Goal: Task Accomplishment & Management: Use online tool/utility

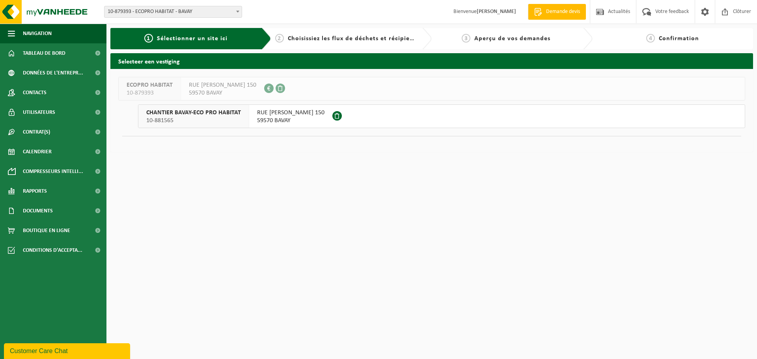
click at [204, 117] on span "10-881565" at bounding box center [193, 121] width 95 height 8
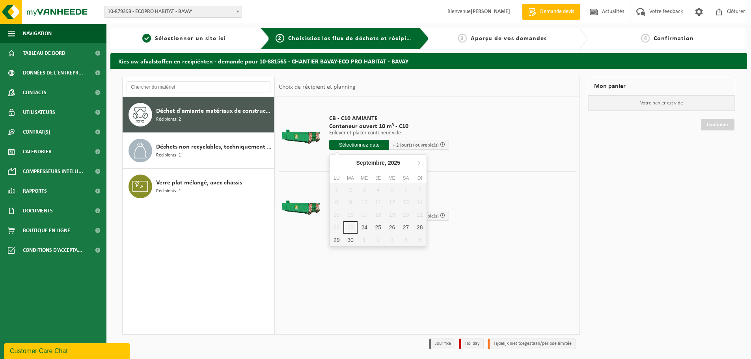
click at [377, 144] on input "text" at bounding box center [359, 145] width 60 height 10
click at [390, 226] on div "26" at bounding box center [392, 227] width 14 height 13
type input "à partir de 2025-09-26"
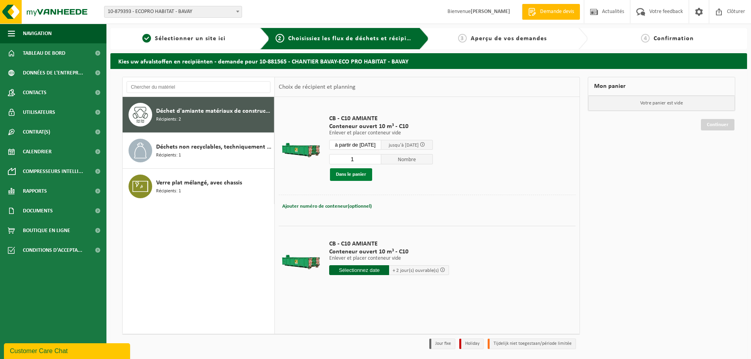
click at [351, 178] on button "Dans le panier" at bounding box center [351, 174] width 42 height 13
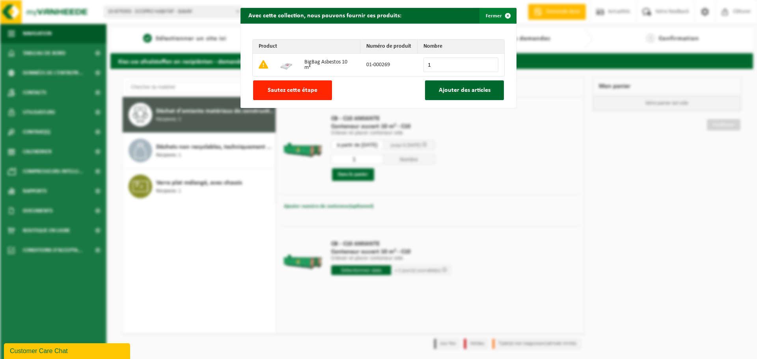
click at [505, 13] on span "button" at bounding box center [508, 16] width 16 height 16
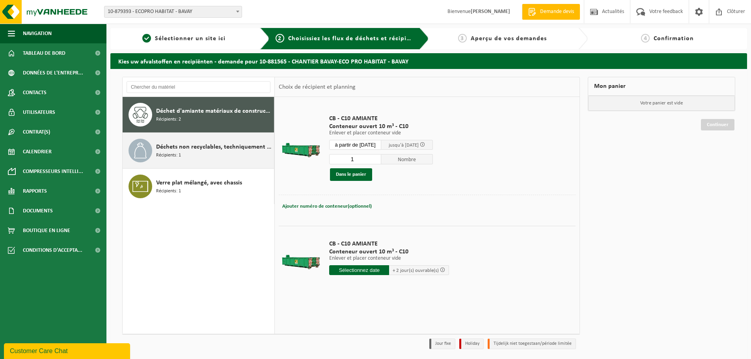
click at [205, 157] on div "Déchets non recyclables, techniquement non combustibles (combustibles) Récipien…" at bounding box center [214, 151] width 116 height 24
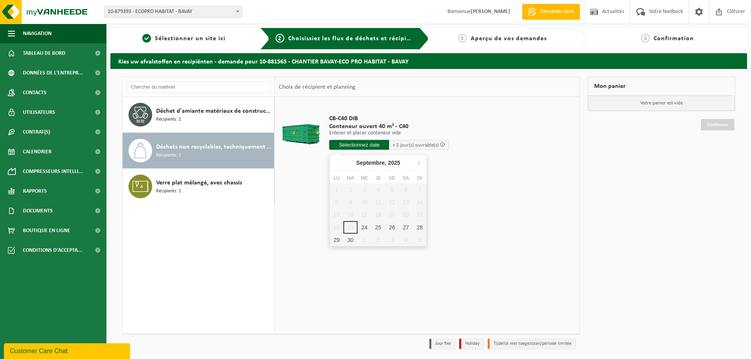
drag, startPoint x: 351, startPoint y: 147, endPoint x: 350, endPoint y: 152, distance: 4.8
click at [351, 148] on input "text" at bounding box center [359, 145] width 60 height 10
click at [395, 227] on div "26" at bounding box center [392, 227] width 14 height 13
type input "à partir de 2025-09-26"
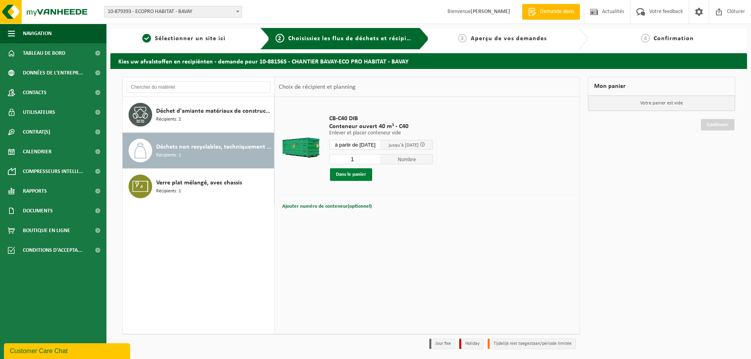
click at [339, 177] on button "Dans le panier" at bounding box center [351, 174] width 42 height 13
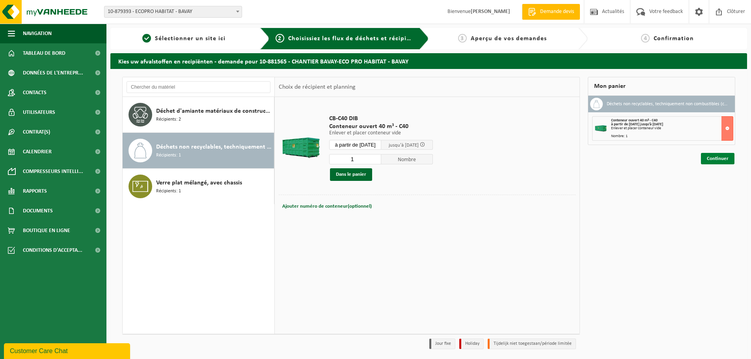
click at [719, 161] on link "Continuer" at bounding box center [718, 158] width 34 height 11
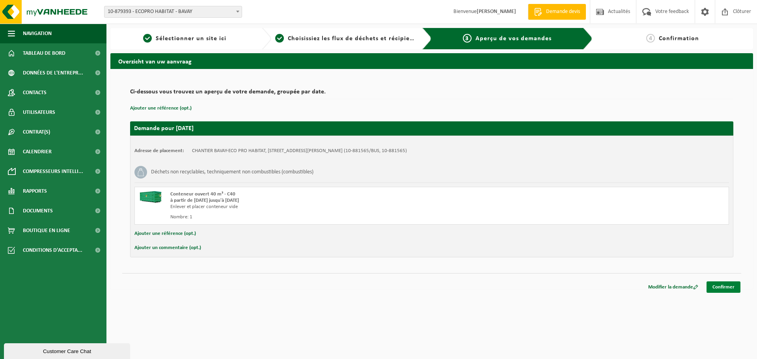
click at [720, 284] on link "Confirmer" at bounding box center [724, 287] width 34 height 11
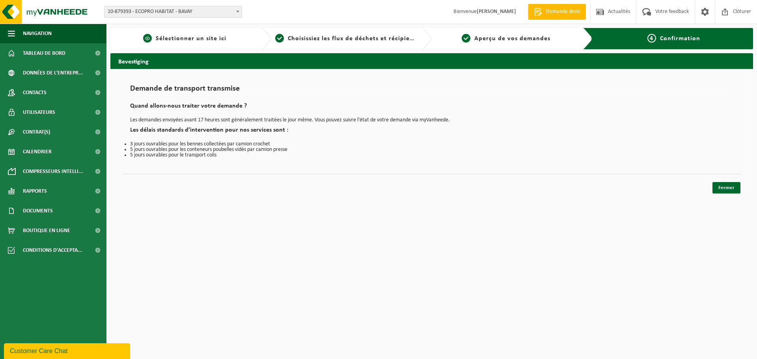
click at [192, 38] on span "Sélectionner un site ici" at bounding box center [191, 38] width 71 height 6
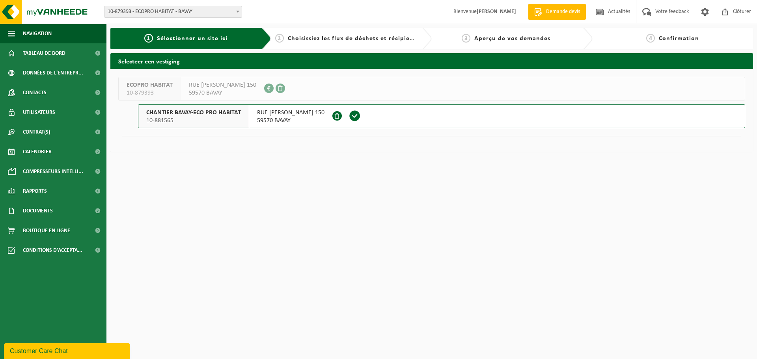
click at [212, 110] on span "CHANTIER BAVAY-ECO PRO HABITAT" at bounding box center [193, 113] width 95 height 8
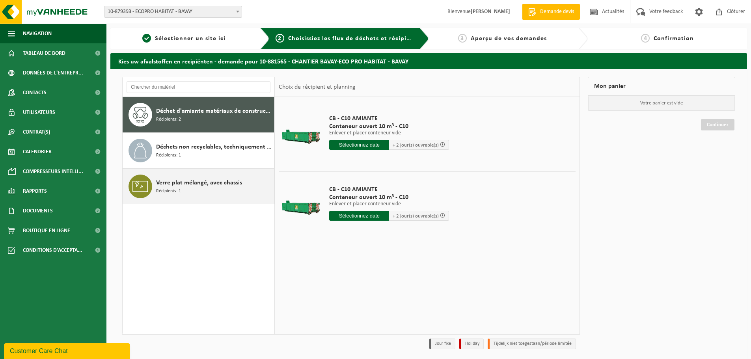
click at [223, 191] on div "Verre plat mélangé, avec chassis Récipients: 1" at bounding box center [214, 187] width 116 height 24
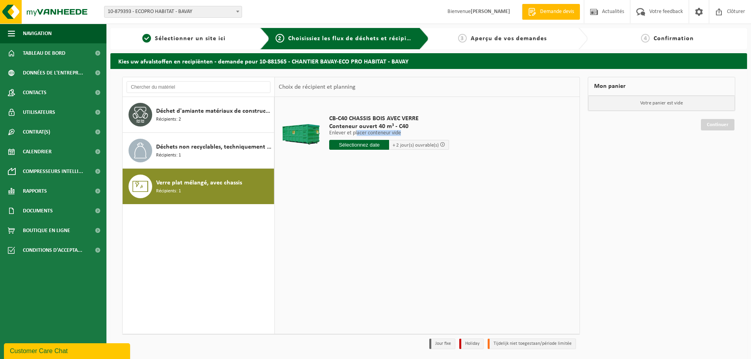
drag, startPoint x: 357, startPoint y: 133, endPoint x: 357, endPoint y: 142, distance: 9.1
click at [357, 141] on div "CB-C40 CHASSIS BOIS AVEC VERRE Conteneur ouvert 40 m³ - C40 Enlever et placer c…" at bounding box center [389, 134] width 128 height 55
click at [358, 142] on input "text" at bounding box center [359, 145] width 60 height 10
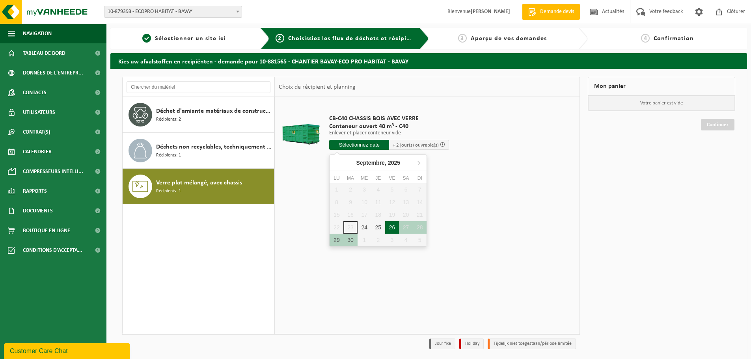
click at [395, 228] on div "26" at bounding box center [392, 227] width 14 height 13
type input "à partir de [DATE]"
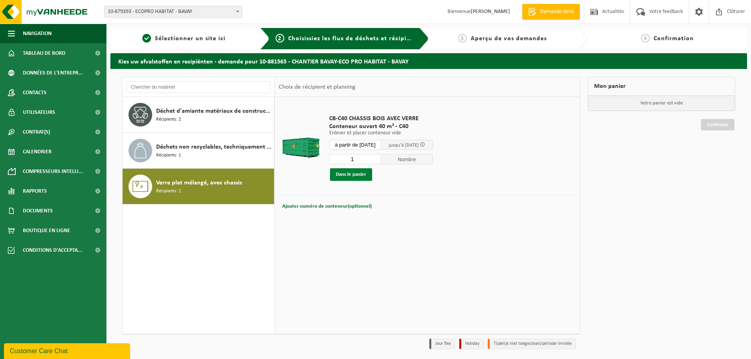
click at [352, 174] on button "Dans le panier" at bounding box center [351, 174] width 42 height 13
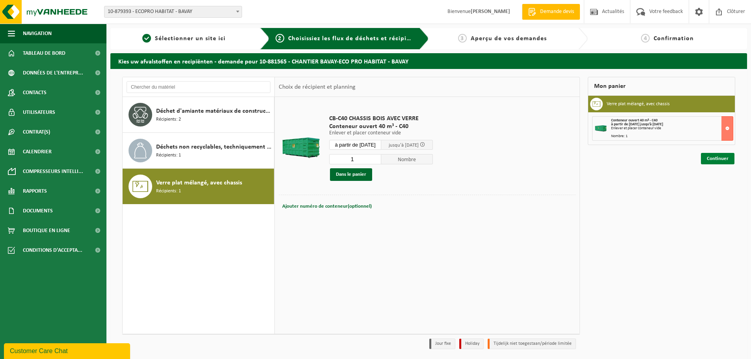
click at [707, 156] on link "Continuer" at bounding box center [718, 158] width 34 height 11
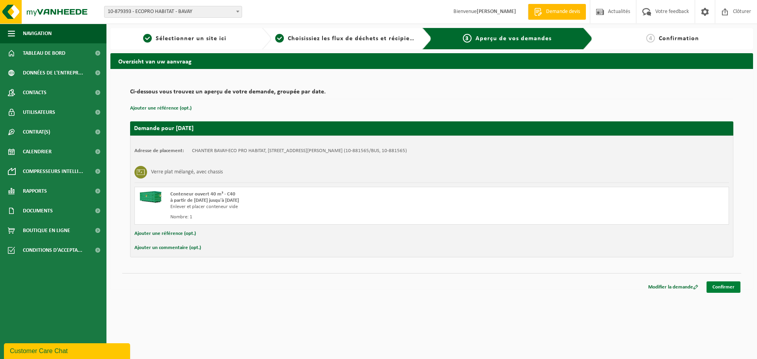
click at [729, 287] on link "Confirmer" at bounding box center [724, 287] width 34 height 11
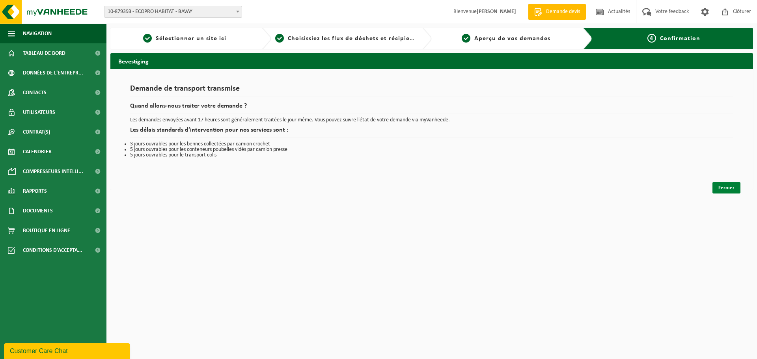
click at [722, 183] on link "Fermer" at bounding box center [726, 187] width 28 height 11
